Goal: Task Accomplishment & Management: Use online tool/utility

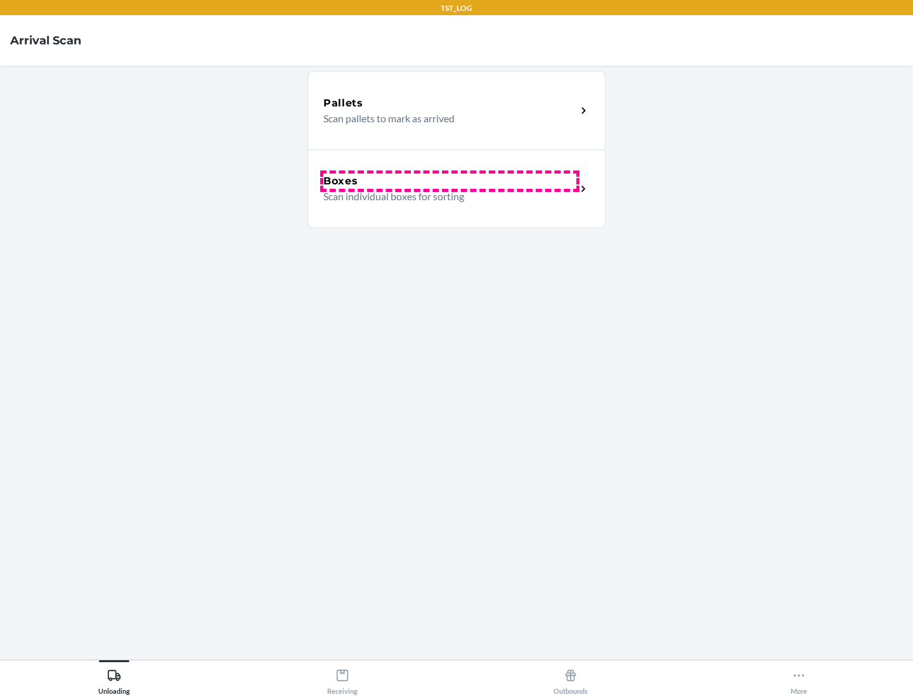
click at [449, 181] on div "Boxes" at bounding box center [449, 181] width 253 height 15
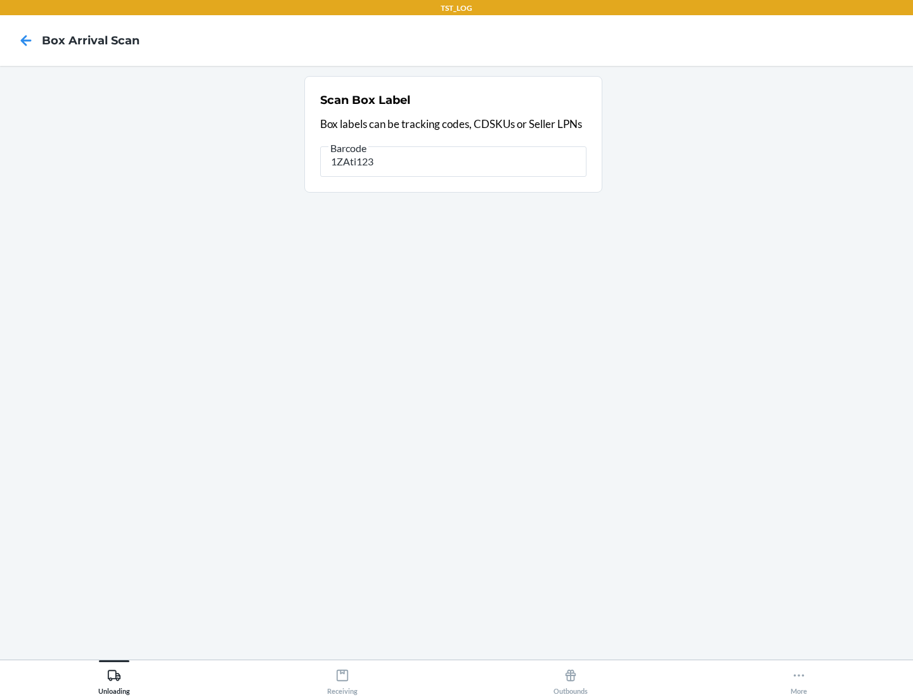
type input "1ZAti123"
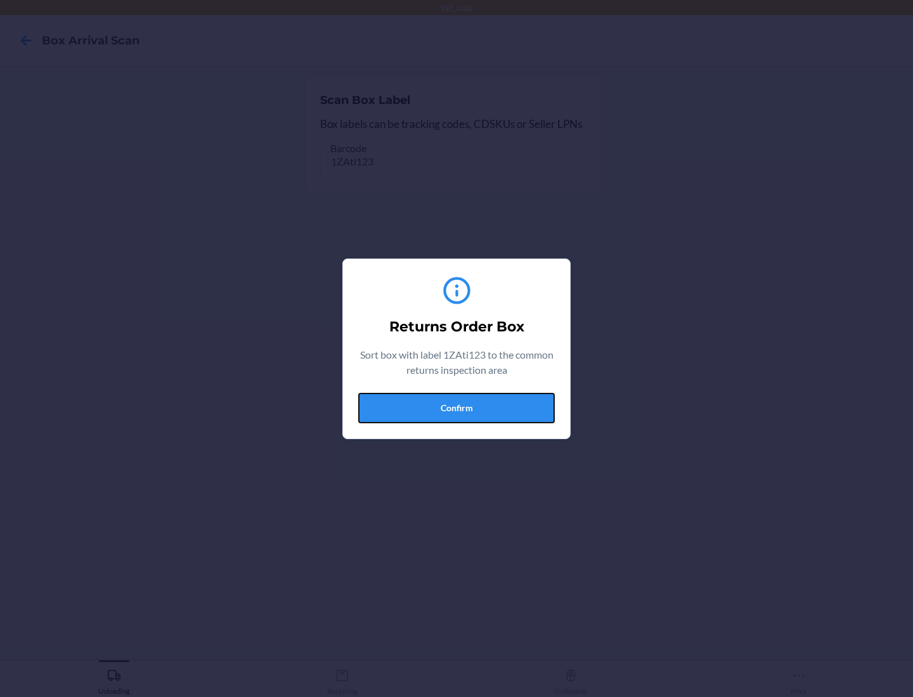
click at [456, 408] on button "Confirm" at bounding box center [456, 408] width 196 height 30
